Goal: Transaction & Acquisition: Book appointment/travel/reservation

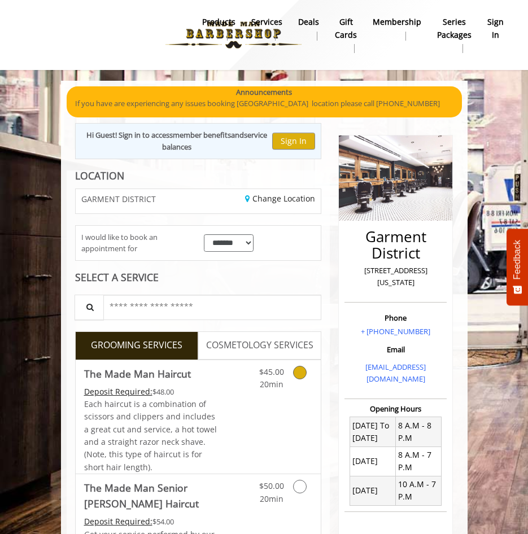
click at [294, 376] on icon "Grooming services" at bounding box center [300, 373] width 14 height 14
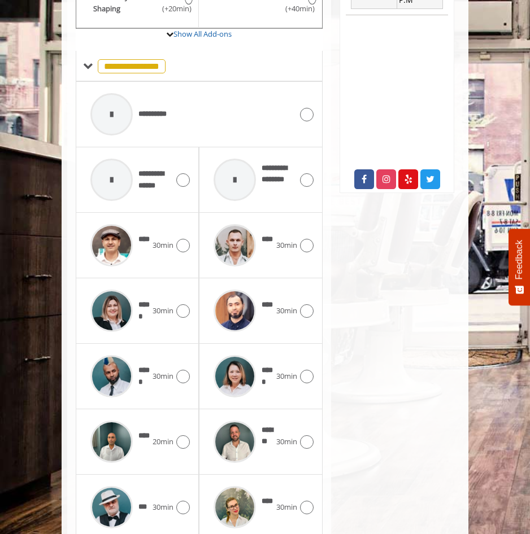
scroll to position [531, 0]
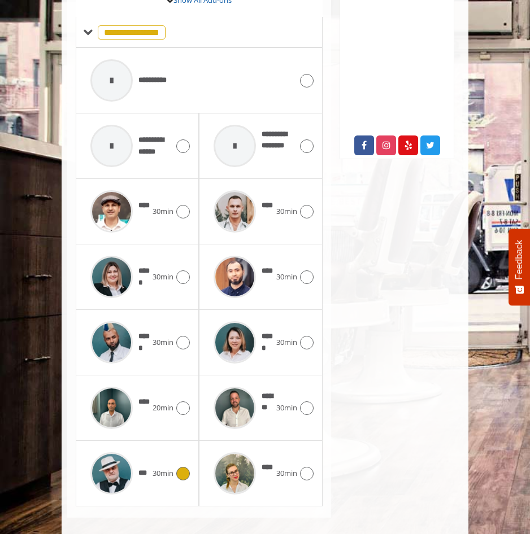
click at [144, 479] on span "***" at bounding box center [116, 474] width 63 height 54
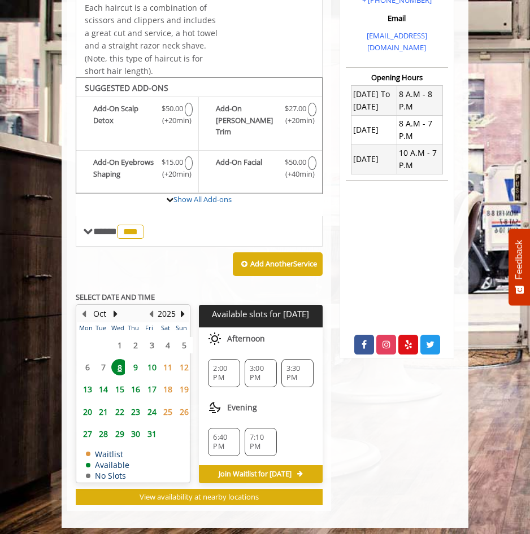
scroll to position [334, 0]
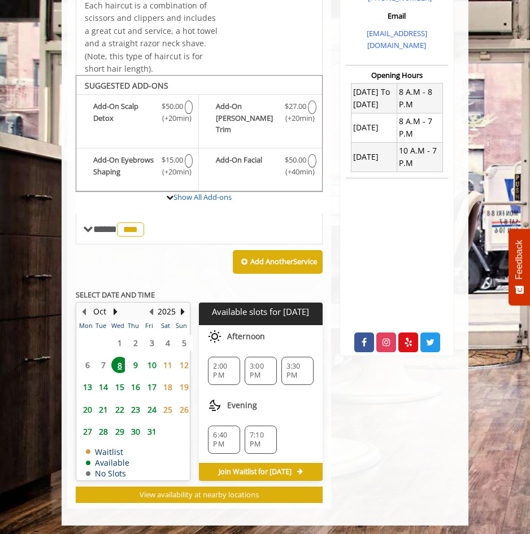
click at [302, 348] on div "2:00 PM 3:00 PM 3:30 PM" at bounding box center [260, 371] width 123 height 46
click at [298, 362] on span "3:30 PM" at bounding box center [297, 371] width 22 height 18
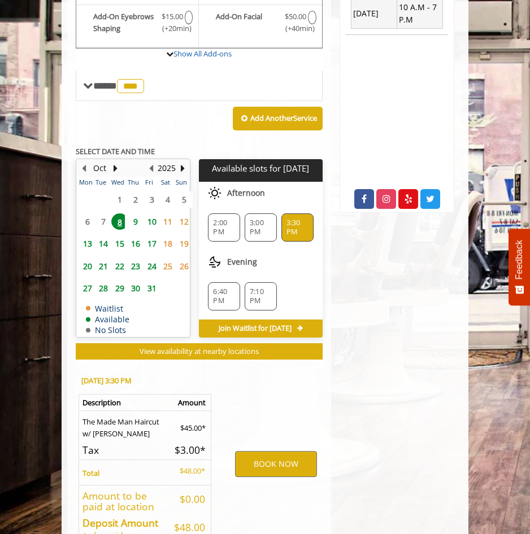
scroll to position [478, 0]
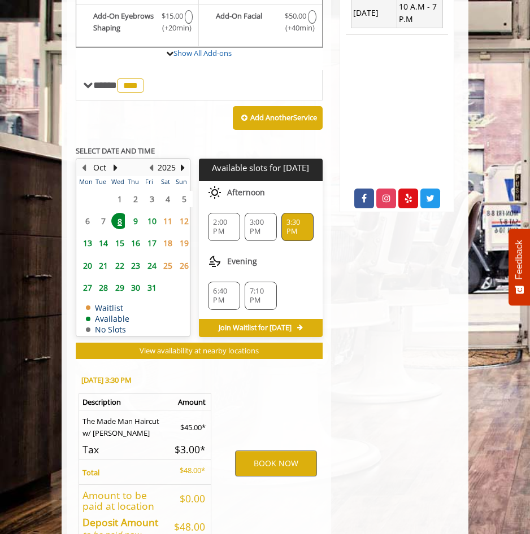
click at [271, 446] on div "BOOK NOW" at bounding box center [276, 464] width 110 height 198
click at [251, 467] on button "BOOK NOW" at bounding box center [275, 464] width 81 height 26
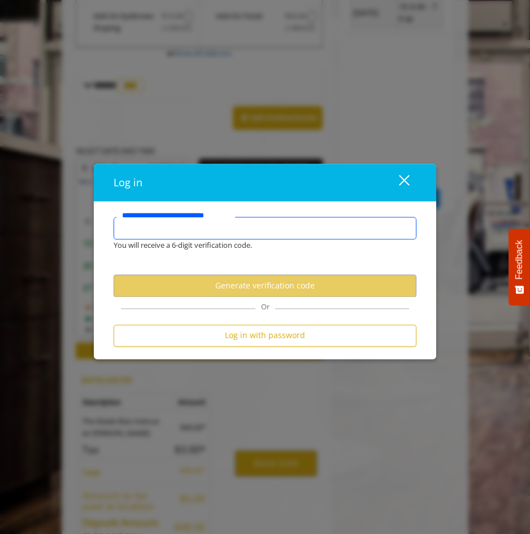
click at [202, 232] on input "**********" at bounding box center [265, 228] width 303 height 23
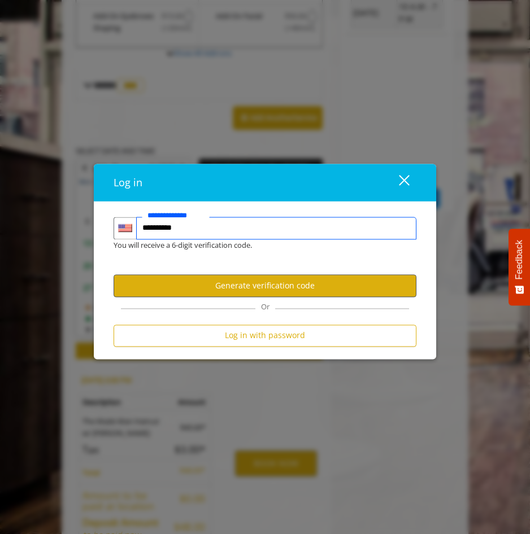
type input "**********"
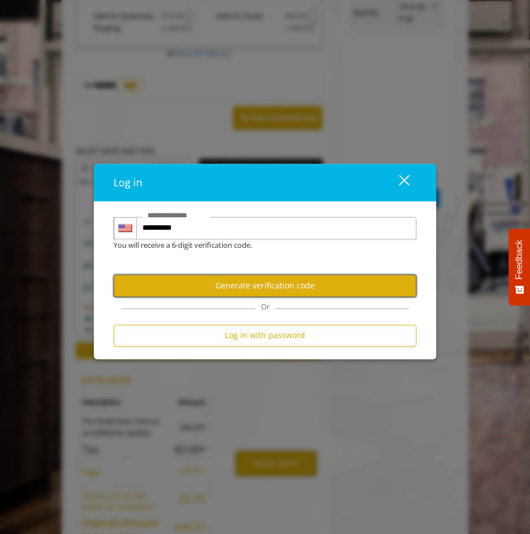
click at [290, 290] on button "Generate verification code" at bounding box center [265, 286] width 303 height 22
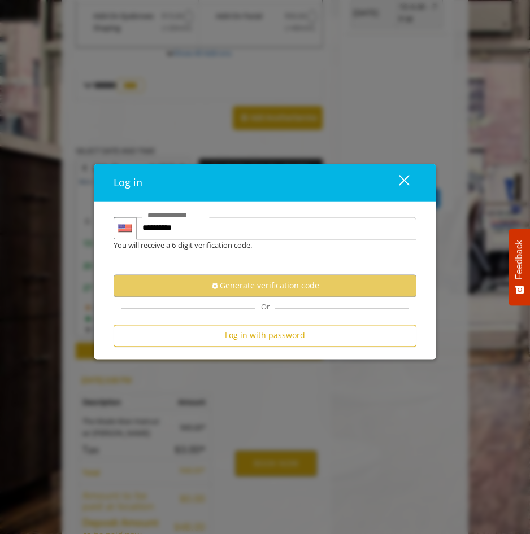
scroll to position [0, 0]
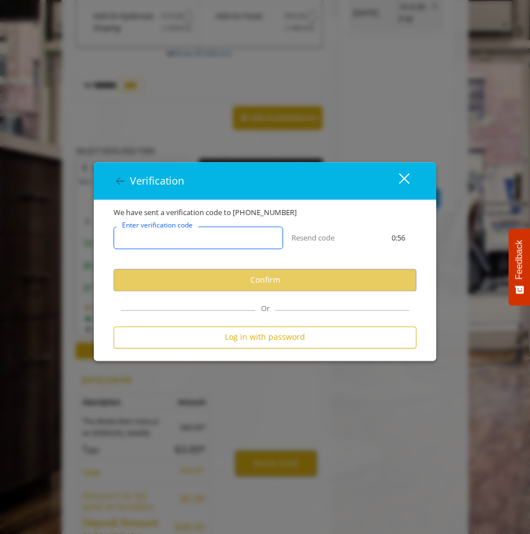
click at [249, 242] on input "Enter verification code" at bounding box center [198, 238] width 169 height 23
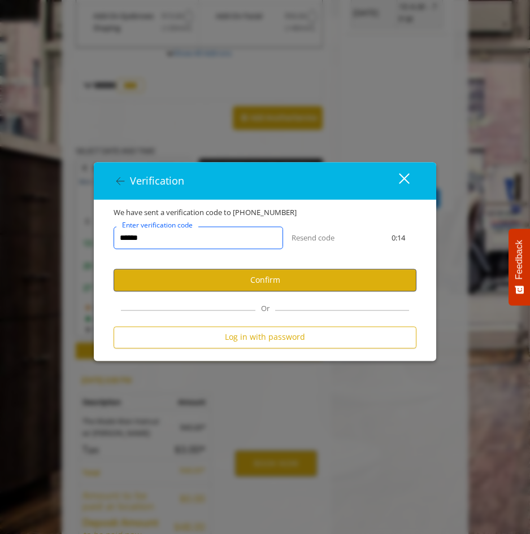
type input "******"
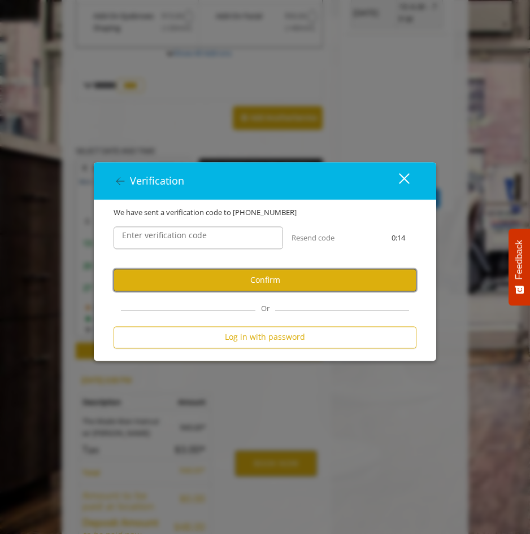
click at [253, 274] on button "Confirm" at bounding box center [265, 280] width 303 height 22
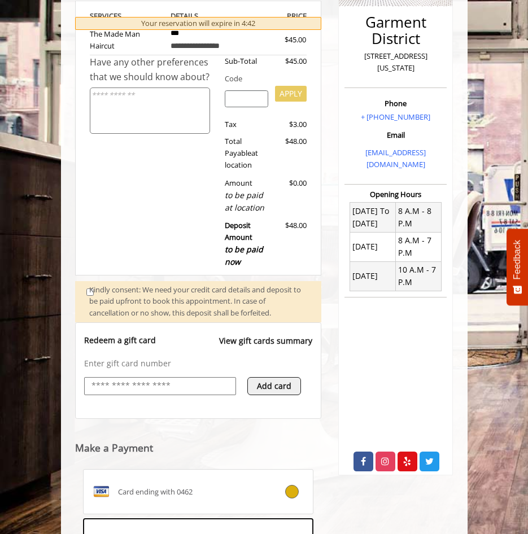
scroll to position [239, 0]
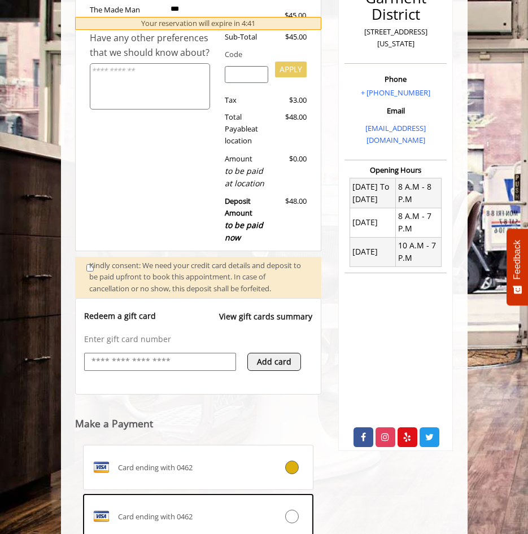
click at [182, 460] on div "Card ending with 0462" at bounding box center [180, 468] width 192 height 18
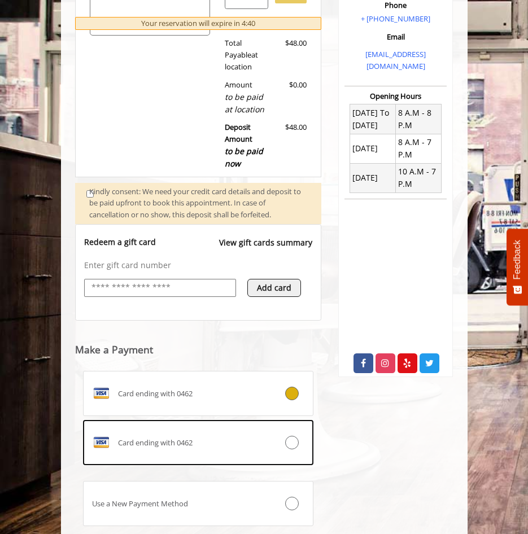
click at [212, 394] on div "Card ending with 0462" at bounding box center [180, 394] width 192 height 18
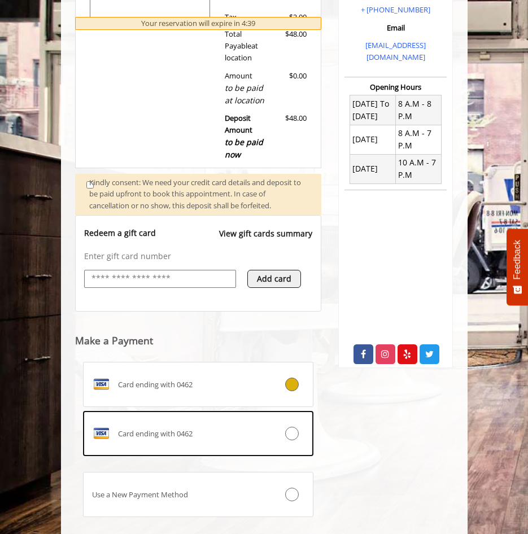
scroll to position [388, 0]
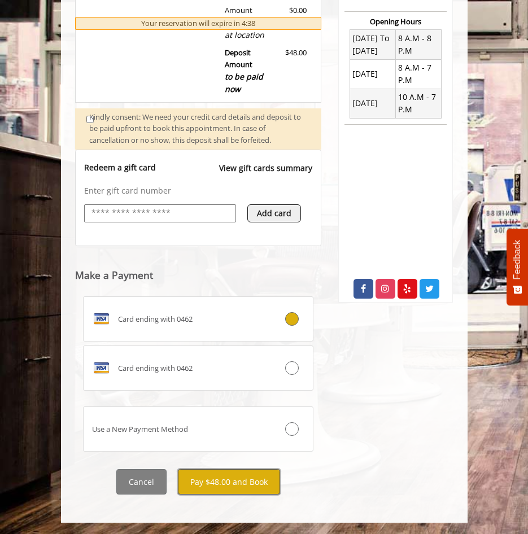
click at [258, 480] on button "Pay $48.00 and Book" at bounding box center [229, 481] width 102 height 25
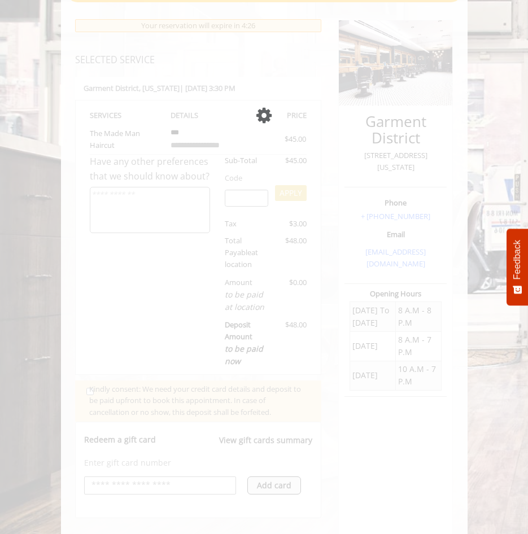
scroll to position [55, 0]
